Goal: Transaction & Acquisition: Download file/media

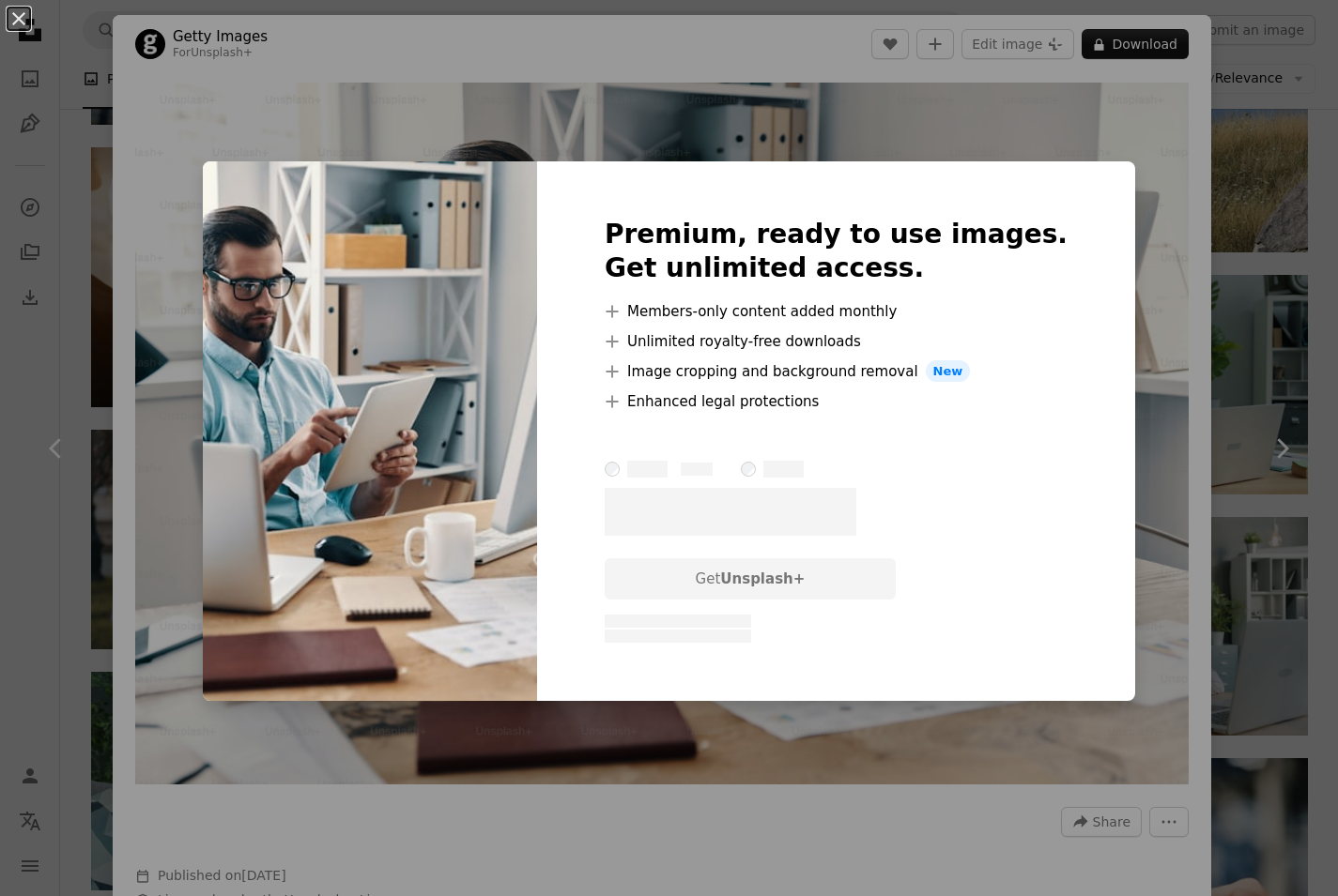
scroll to position [99, 0]
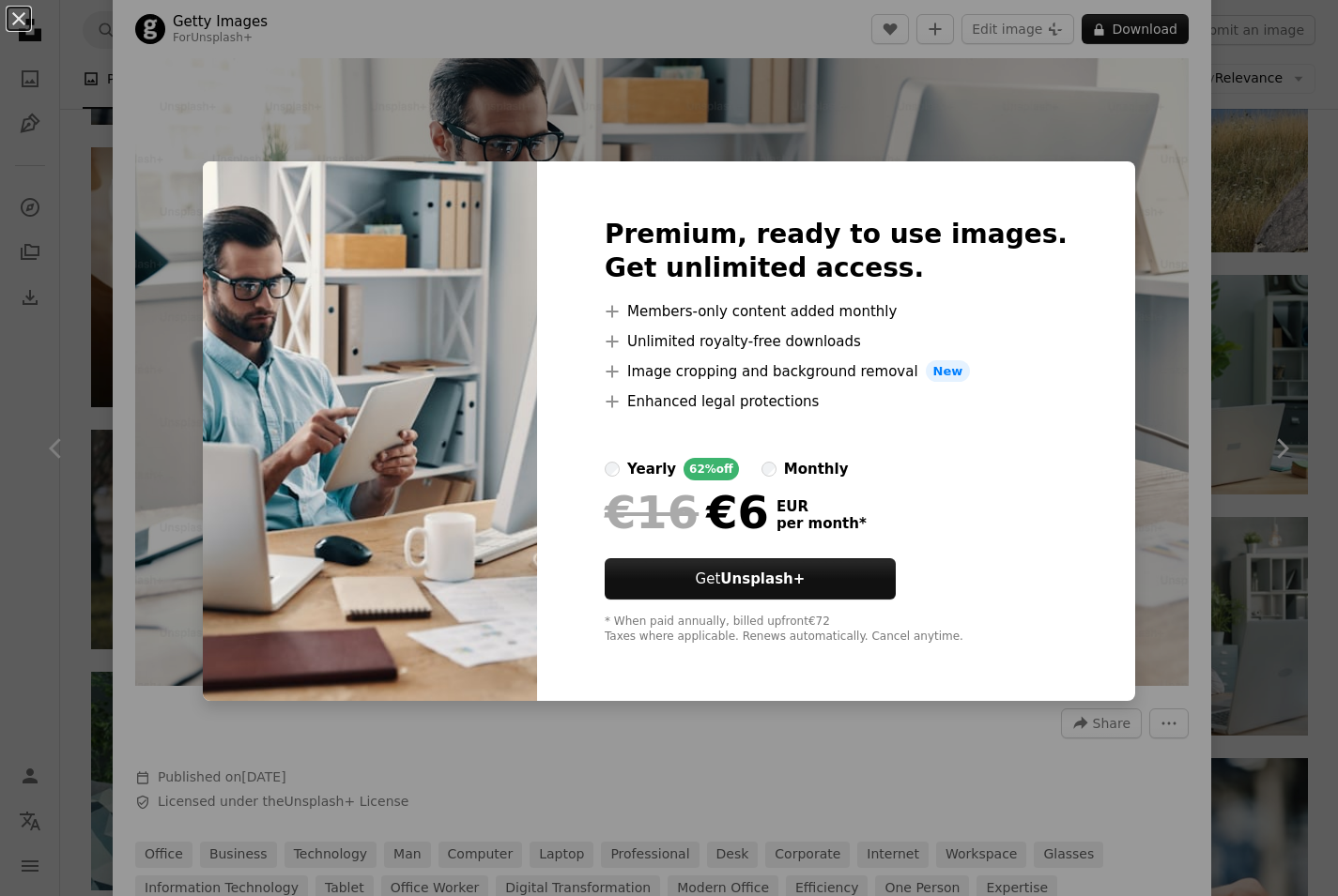
click at [931, 108] on div "An X shape Premium, ready to use images. Get unlimited access. A plus sign Memb…" at bounding box center [669, 448] width 1338 height 896
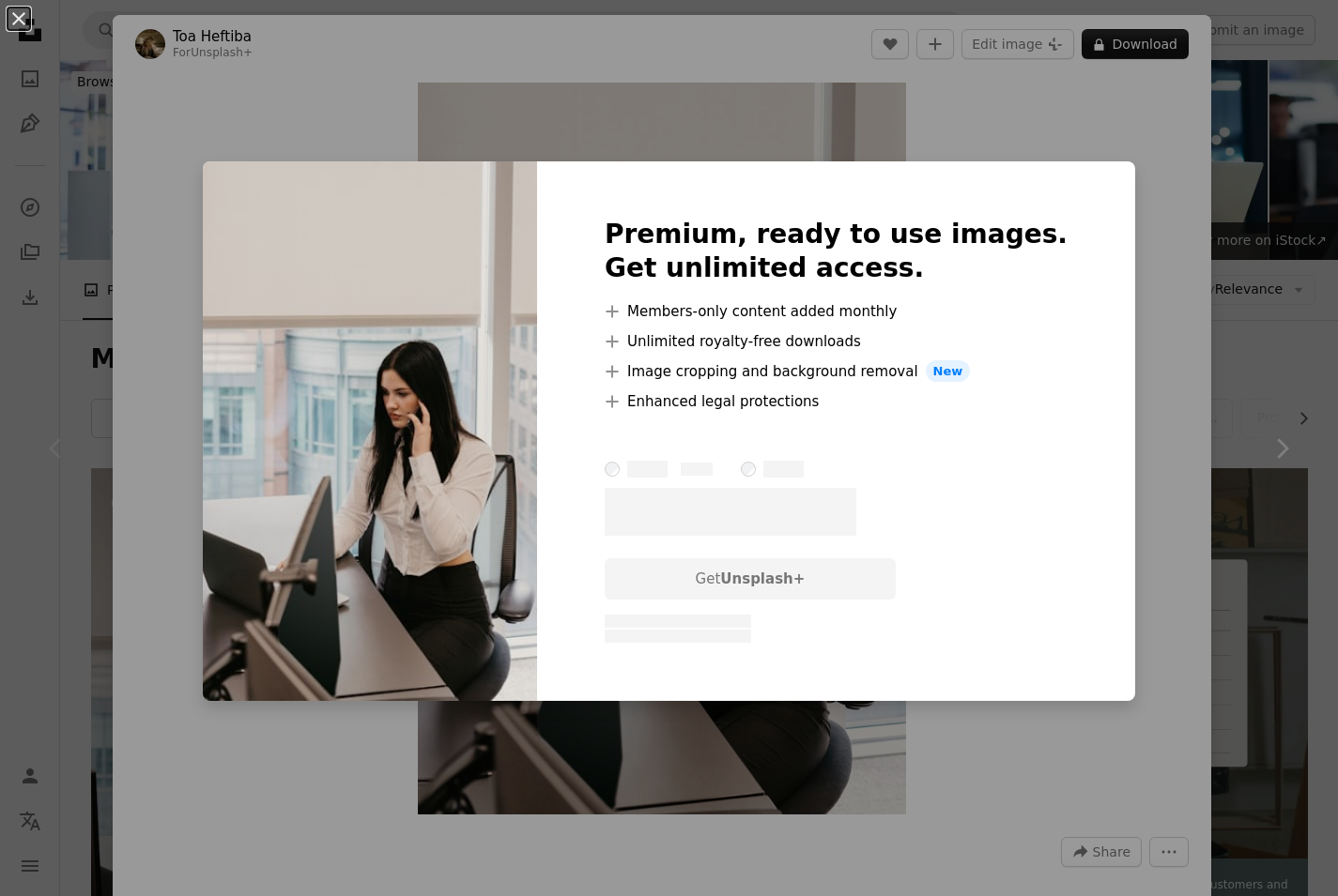
scroll to position [411, 0]
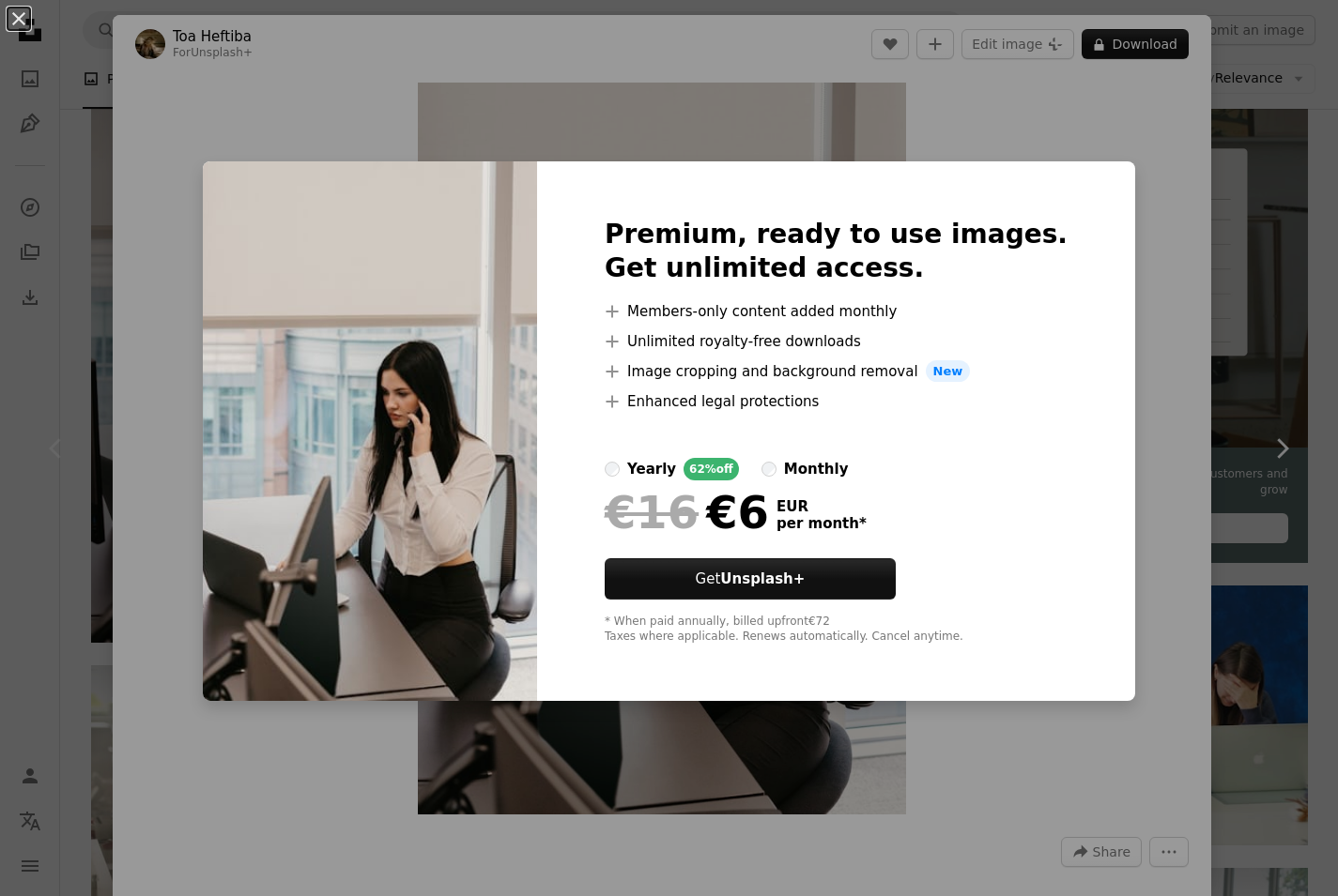
click at [1198, 378] on div "An X shape Premium, ready to use images. Get unlimited access. A plus sign Memb…" at bounding box center [669, 448] width 1338 height 896
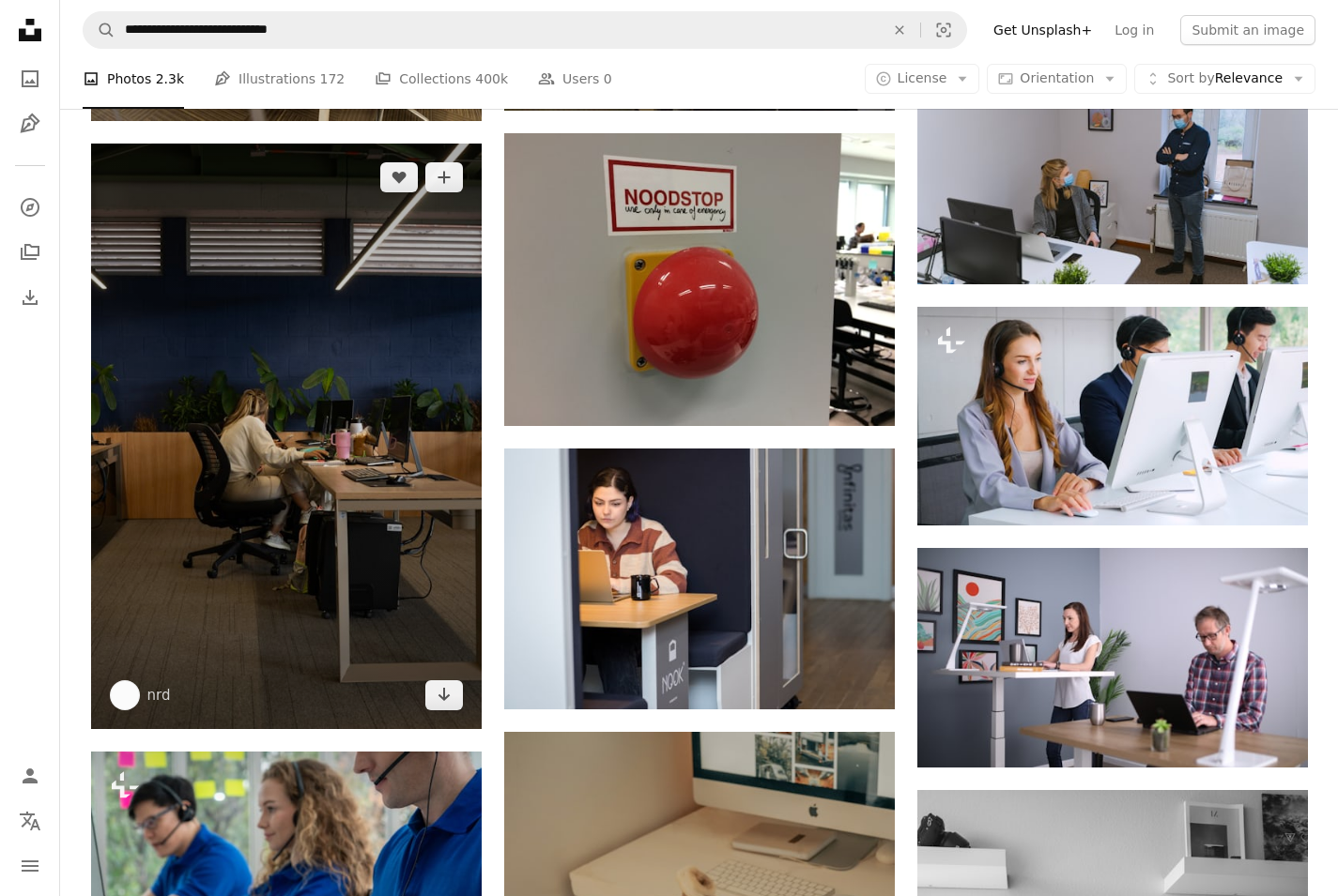
scroll to position [1497, 0]
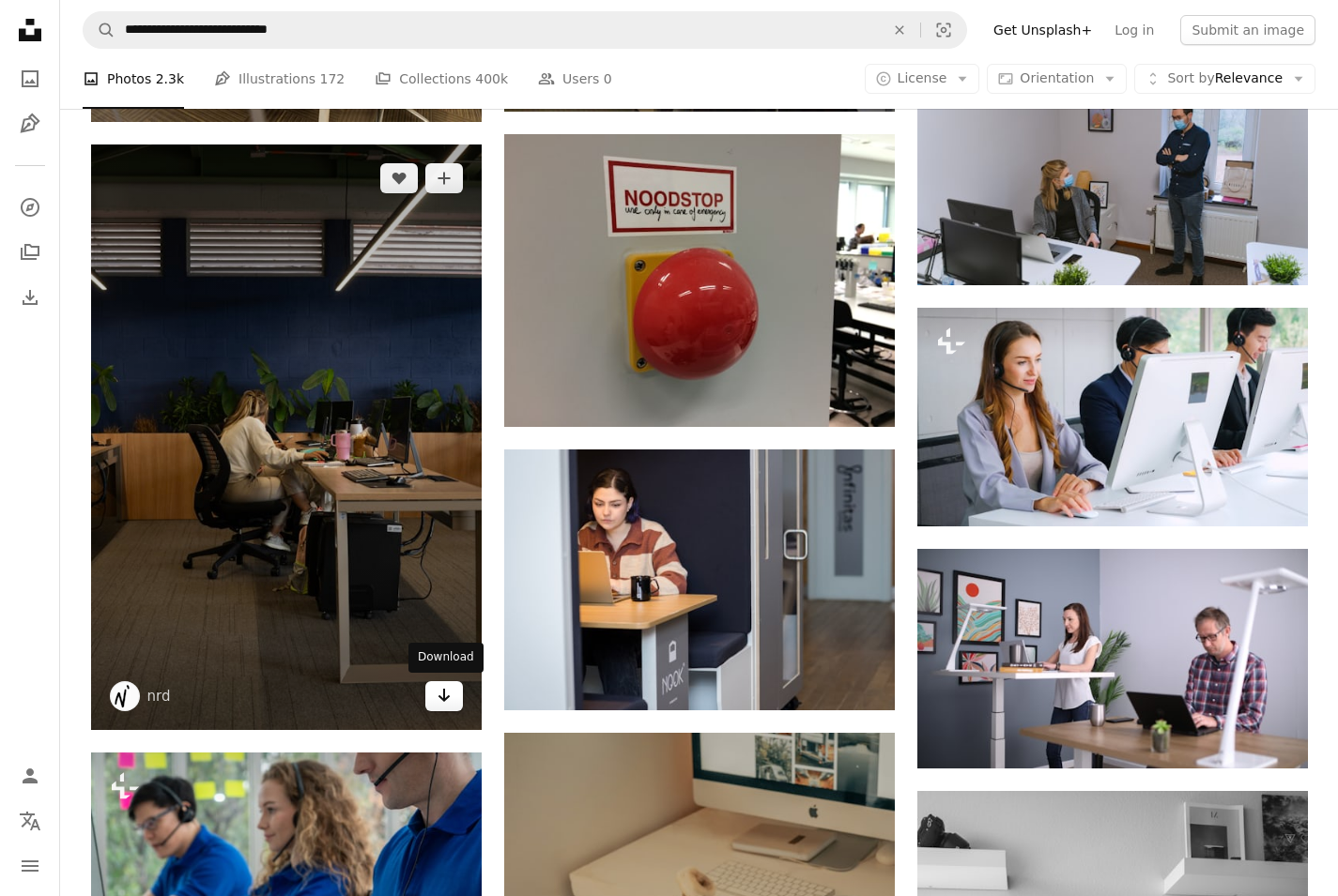
click at [448, 695] on icon "Download" at bounding box center [444, 695] width 12 height 13
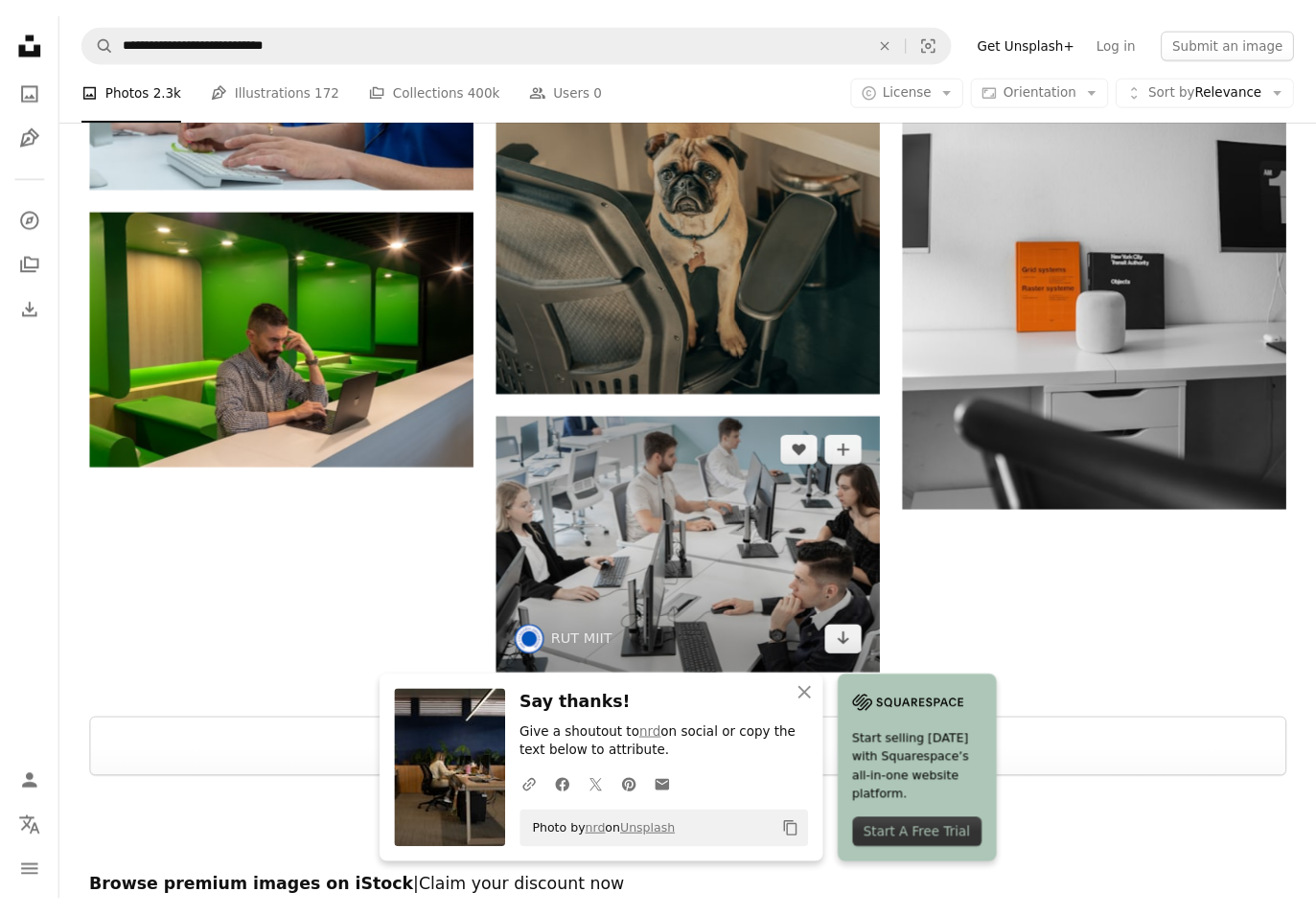
scroll to position [2382, 0]
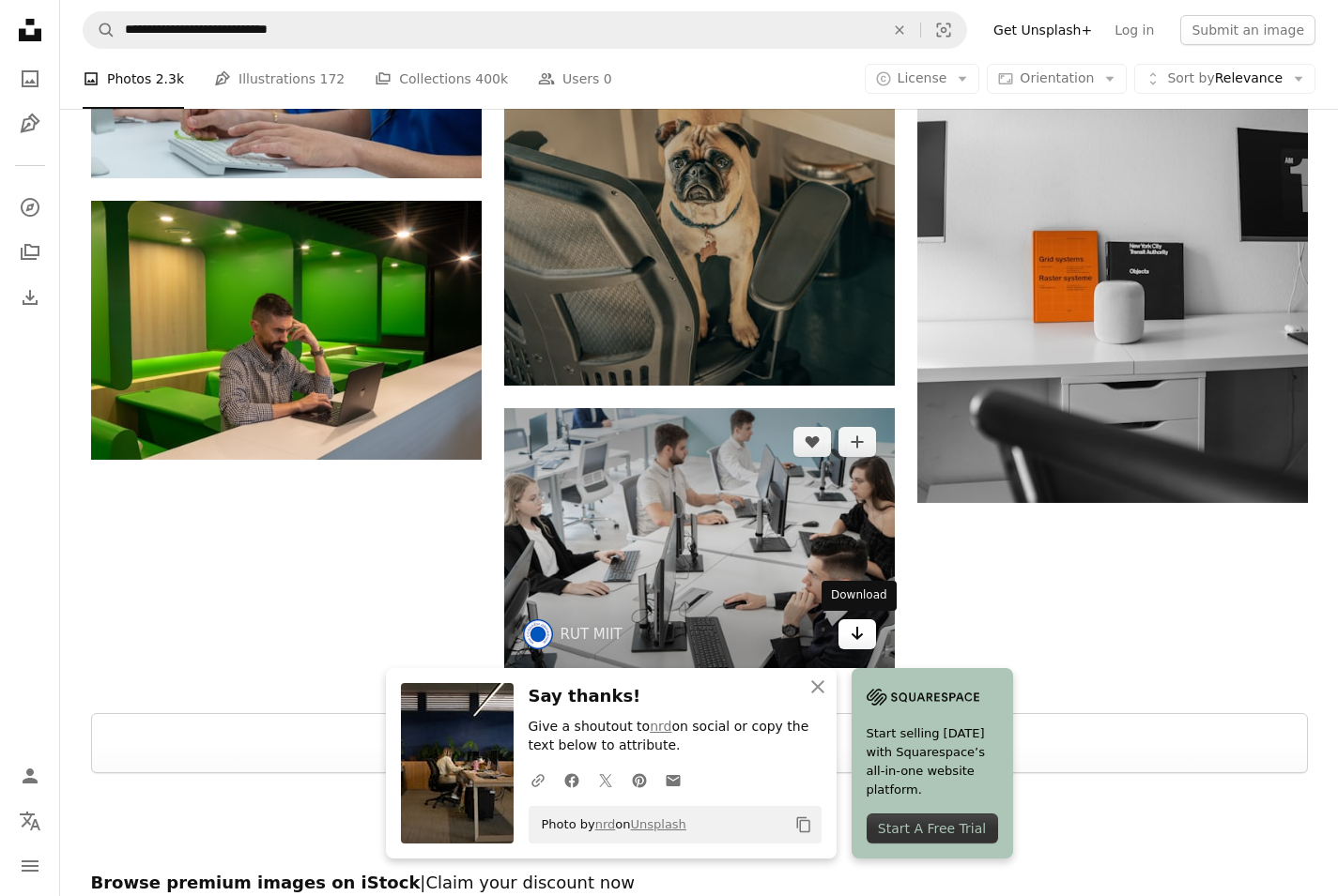
click at [848, 640] on link "Arrow pointing down" at bounding box center [857, 635] width 37 height 30
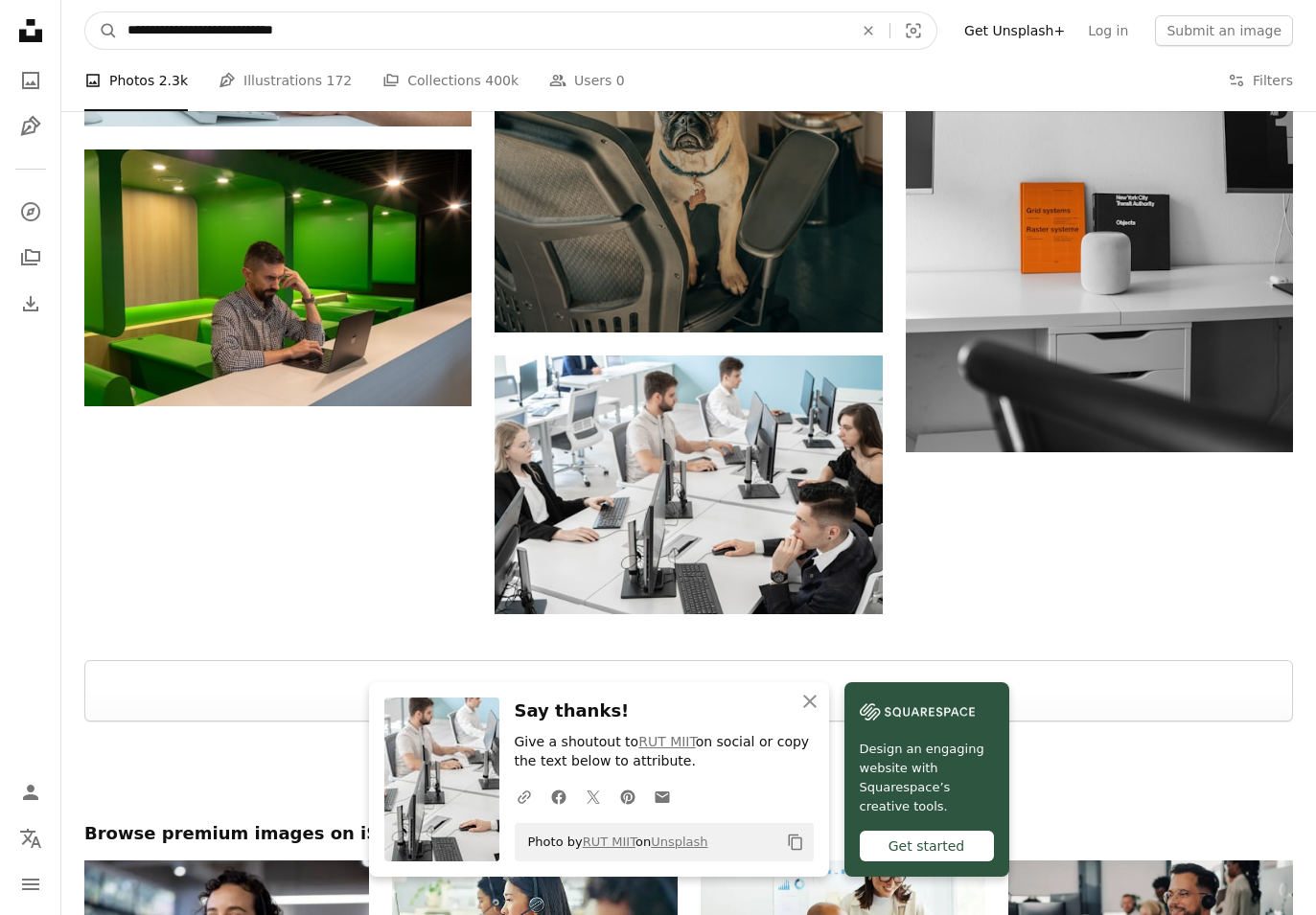
click at [345, 32] on input "**********" at bounding box center [483, 30] width 730 height 36
paste input "Find visuals sitewide"
type input "**********"
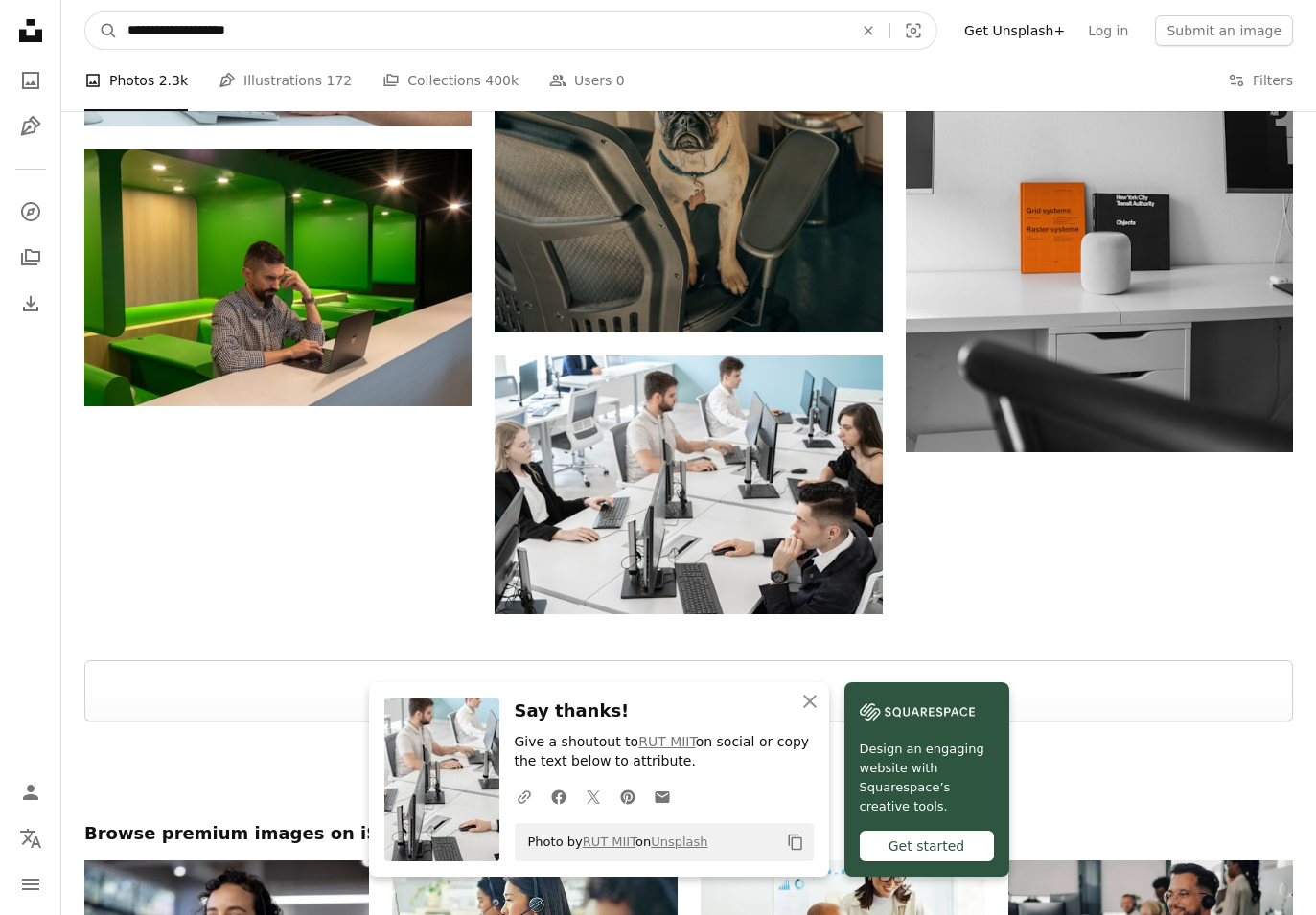
click at [102, 31] on button "A magnifying glass" at bounding box center [101, 30] width 33 height 36
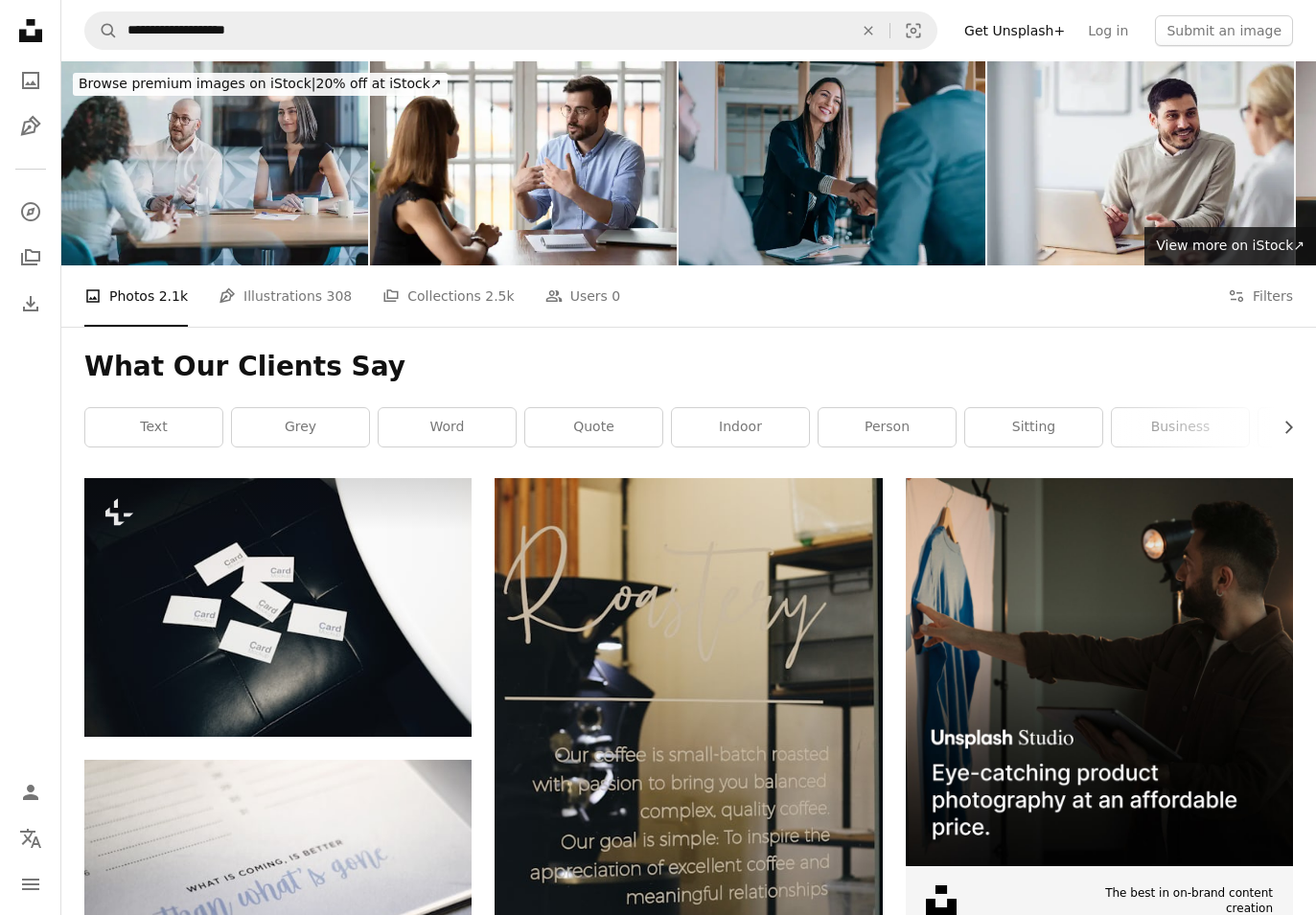
click at [742, 180] on img at bounding box center [832, 163] width 307 height 204
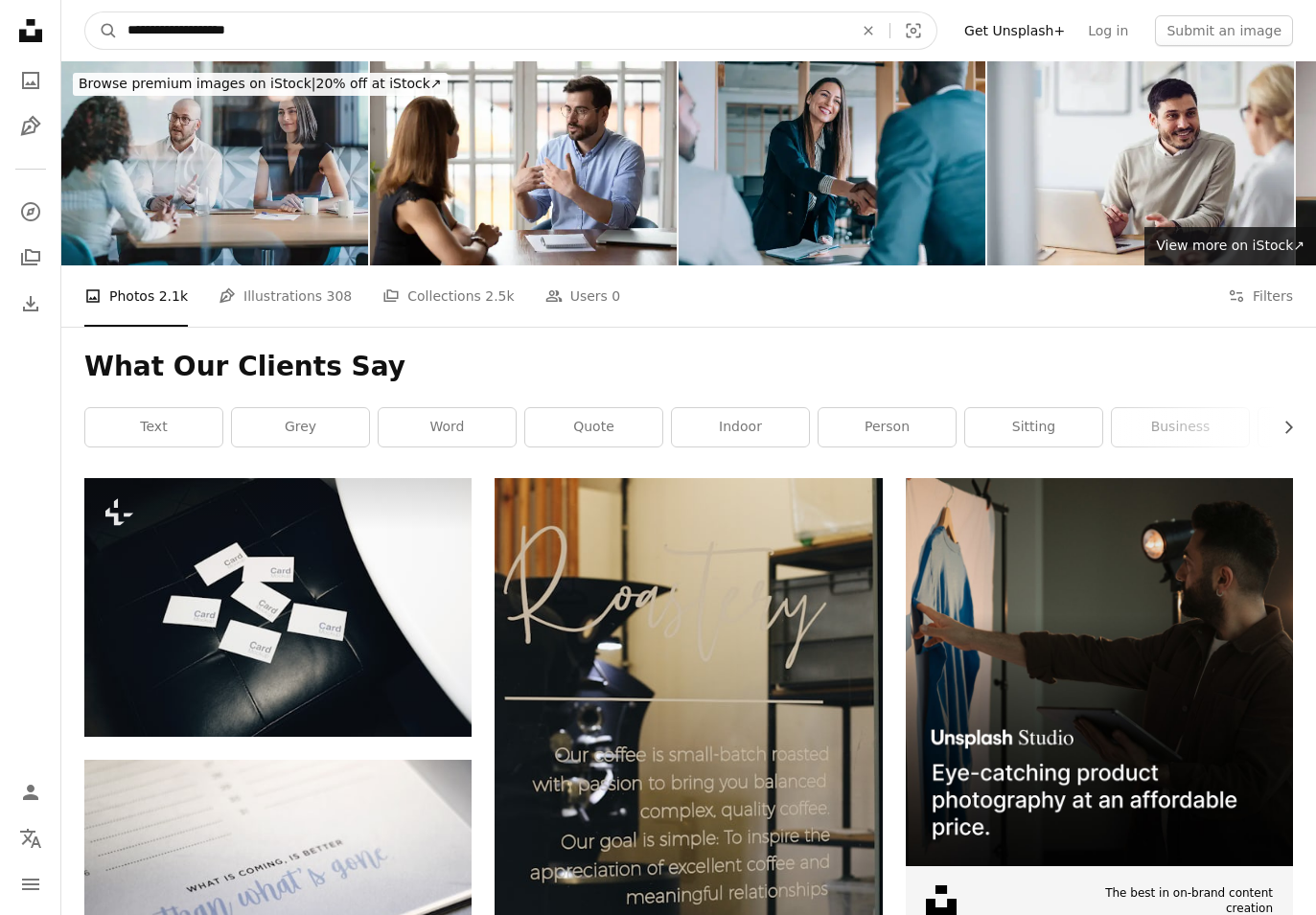
click at [361, 39] on input "**********" at bounding box center [483, 30] width 730 height 36
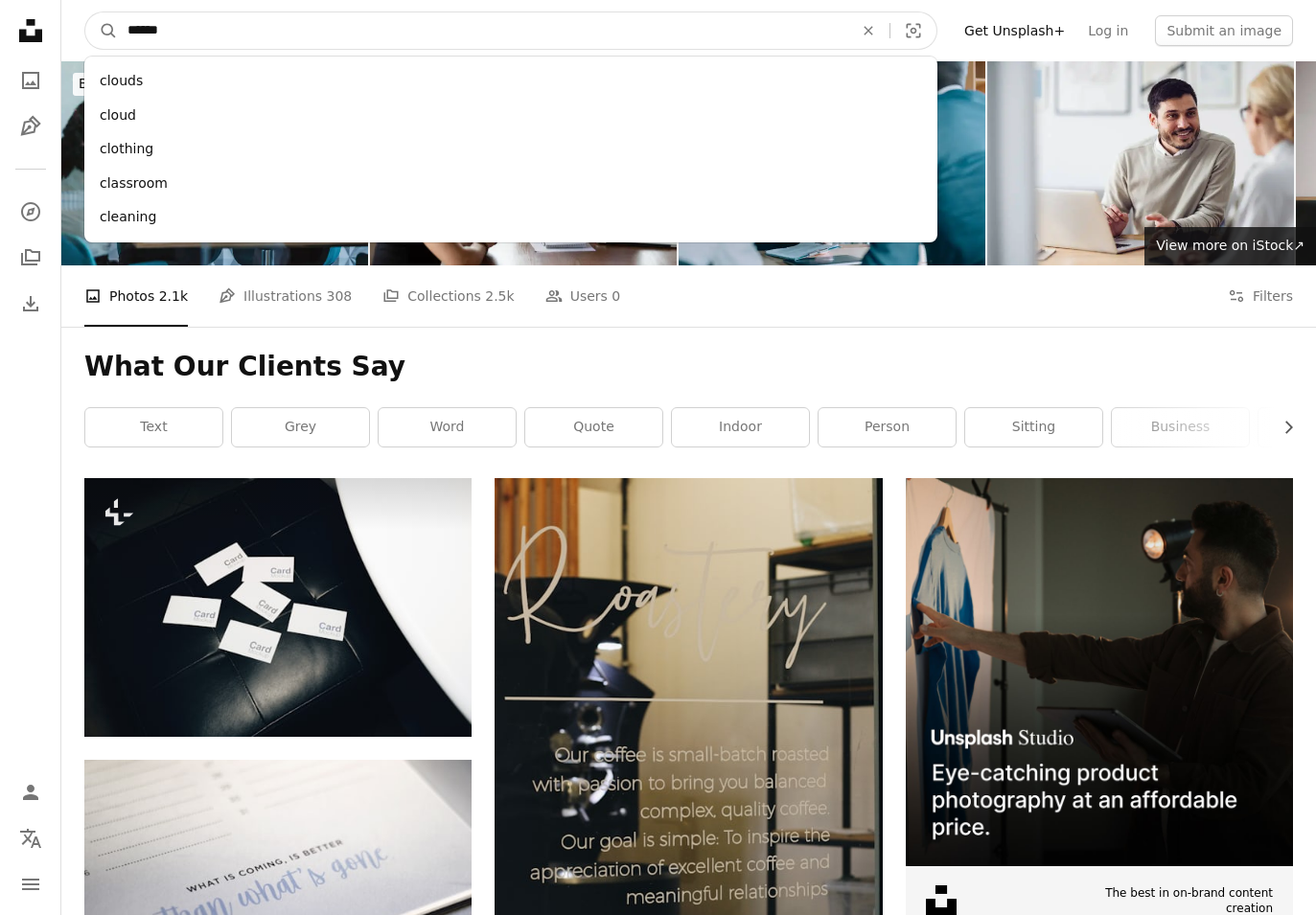
type input "*******"
click at [102, 31] on button "A magnifying glass" at bounding box center [101, 30] width 33 height 36
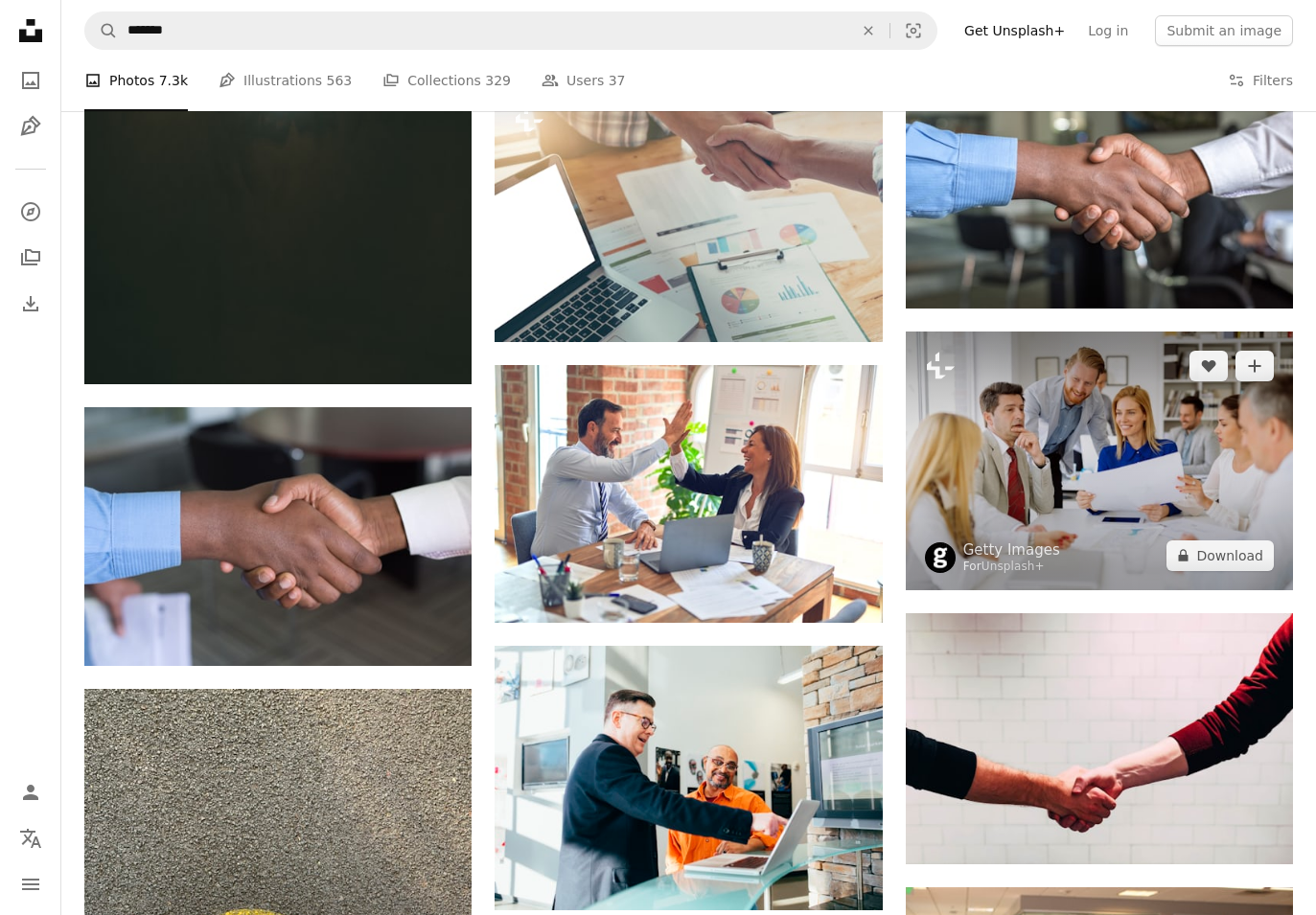
scroll to position [960, 0]
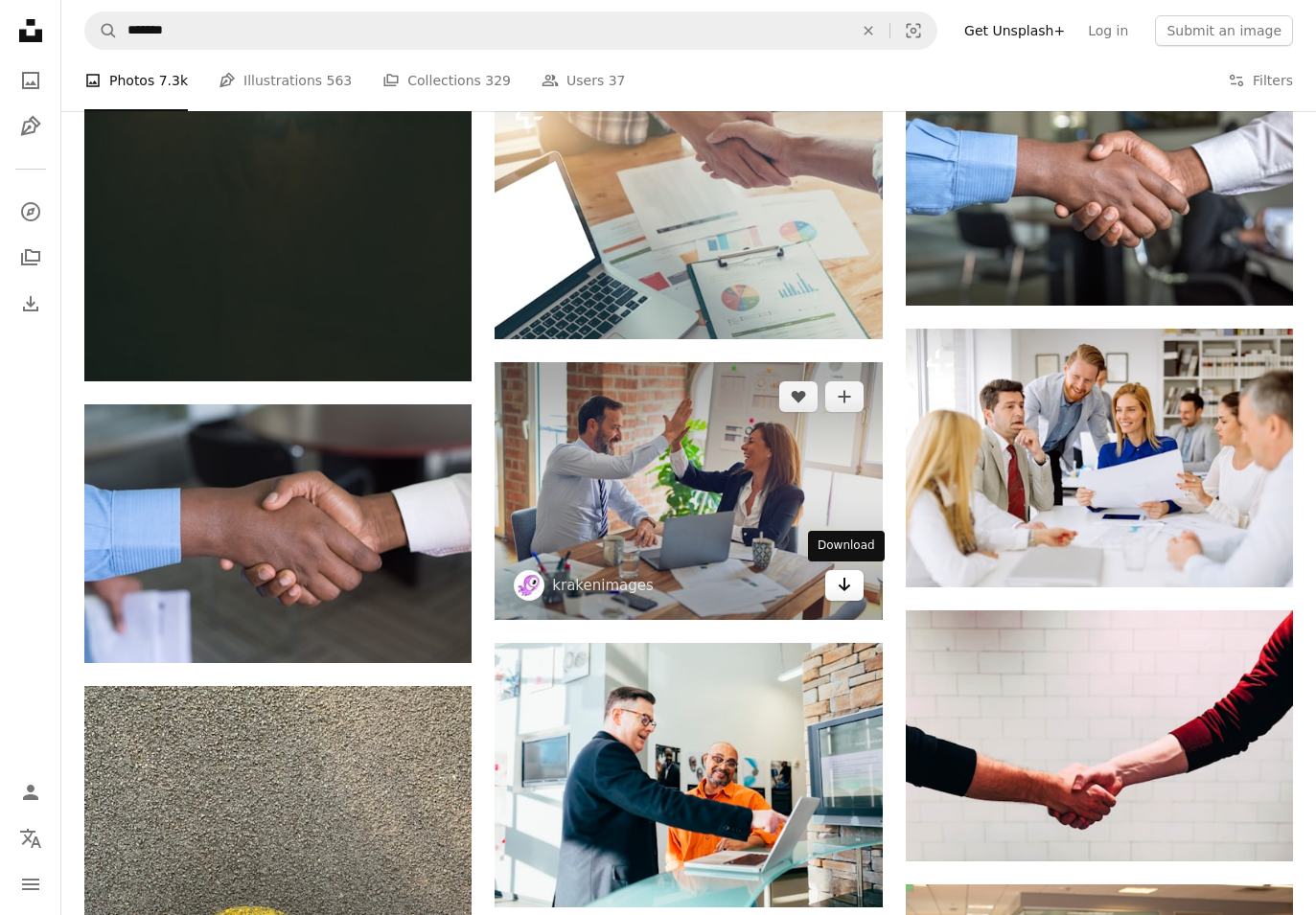
click at [842, 578] on icon "Arrow pointing down" at bounding box center [844, 584] width 15 height 23
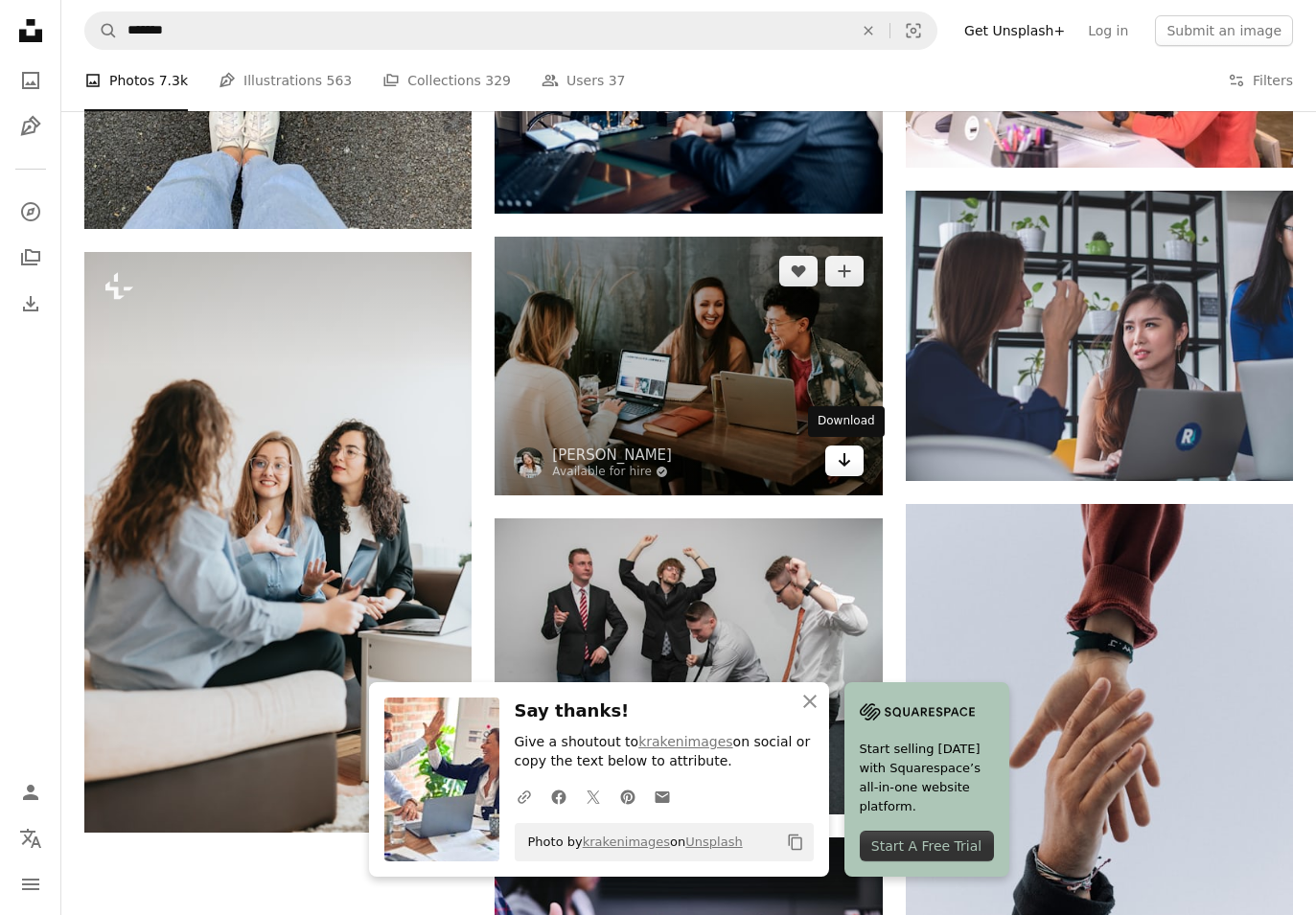
scroll to position [1938, 1]
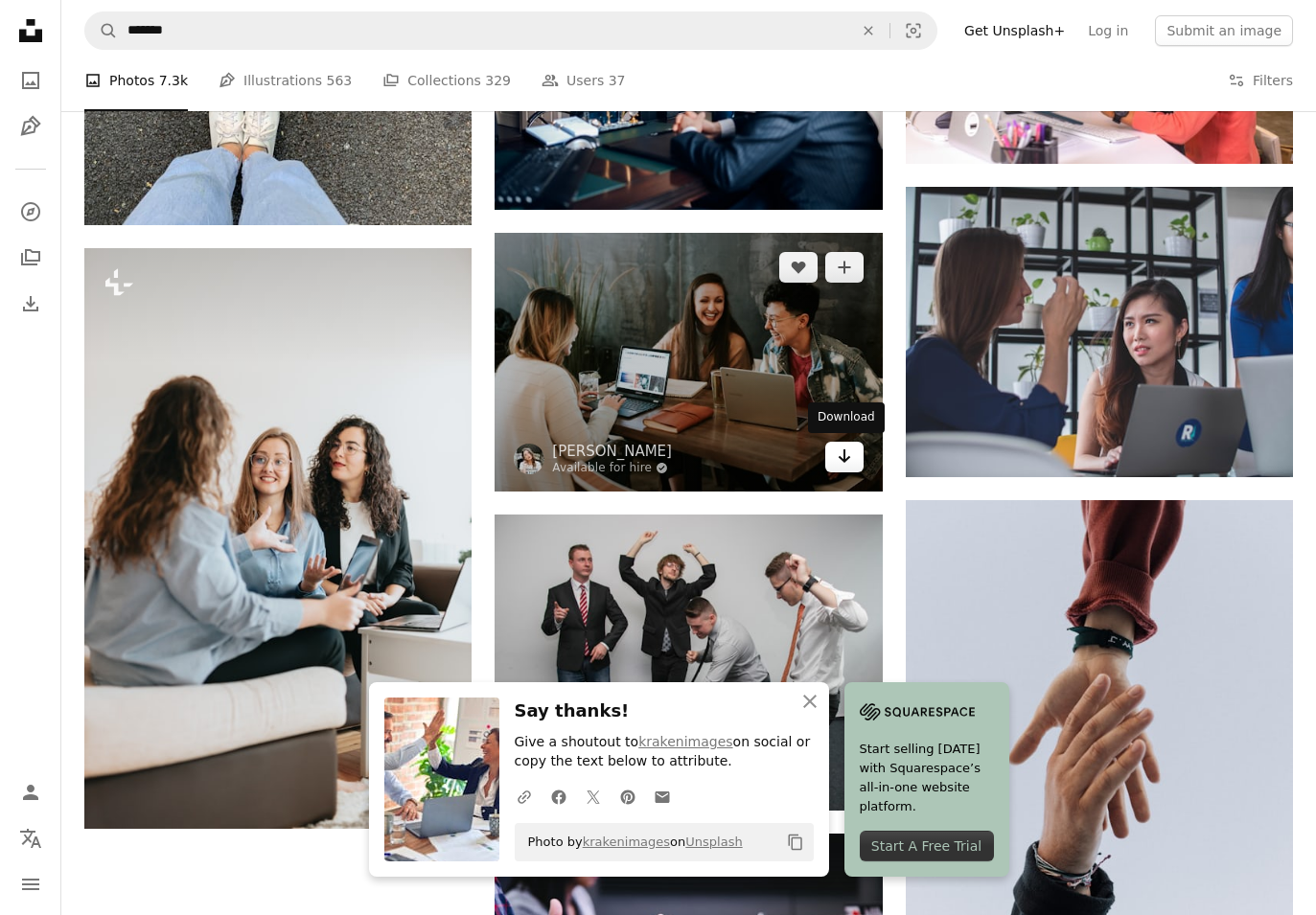
click at [843, 461] on icon "Arrow pointing down" at bounding box center [844, 456] width 15 height 23
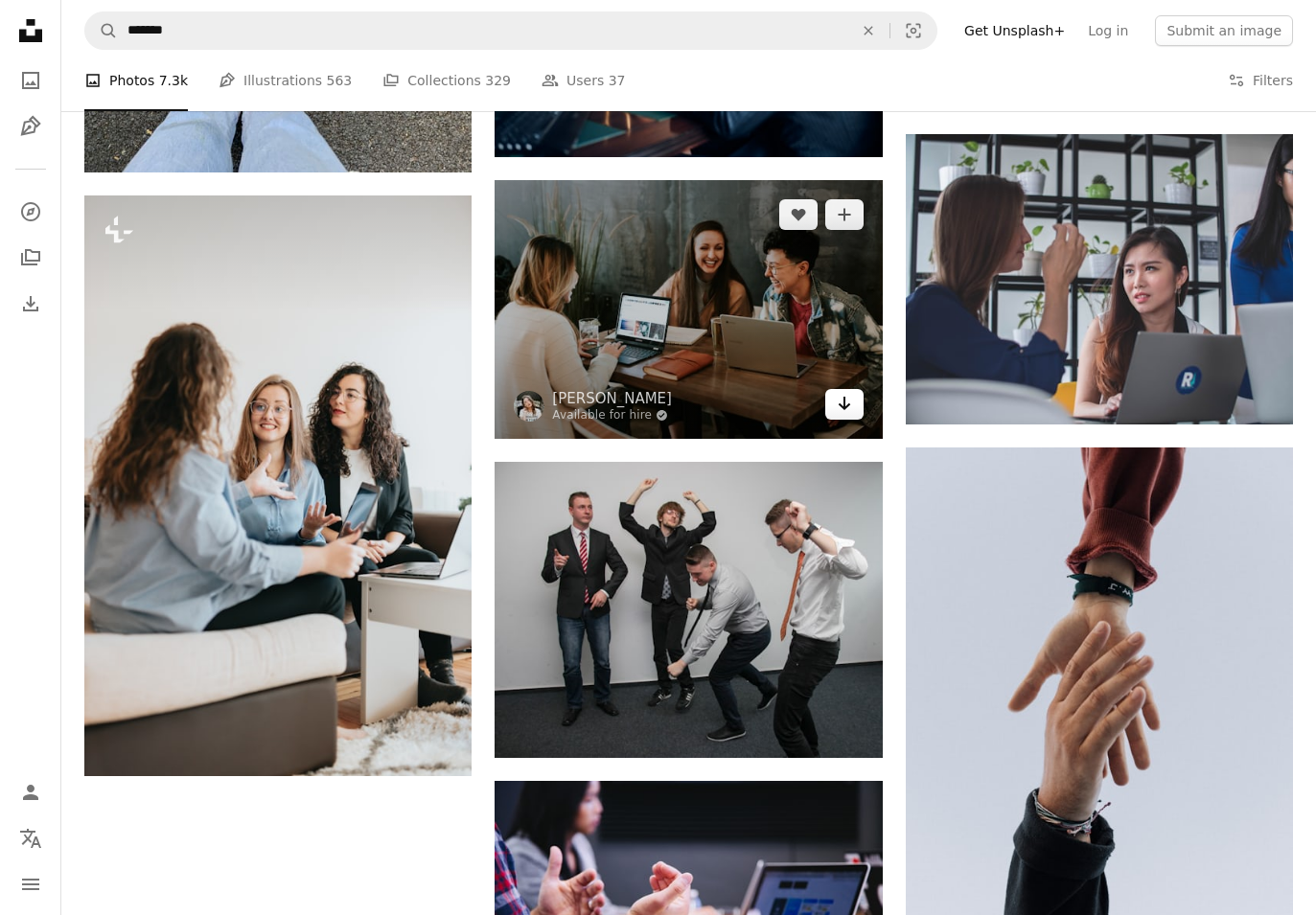
scroll to position [1989, 0]
